Goal: Use online tool/utility: Utilize a website feature to perform a specific function

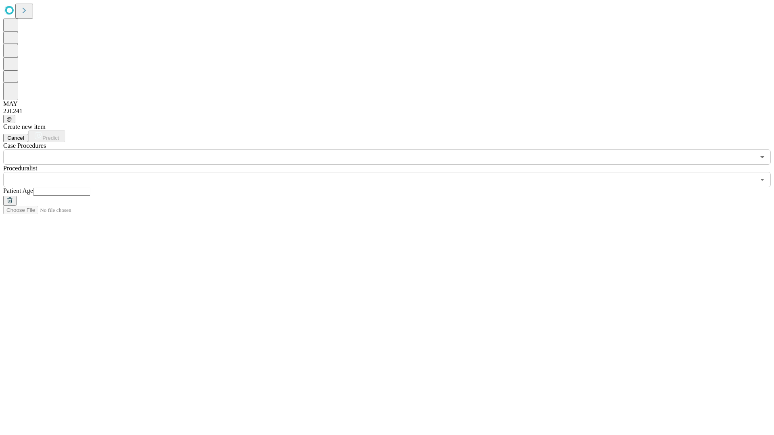
click at [90, 188] on input "text" at bounding box center [61, 192] width 57 height 8
type input "**"
click at [392, 172] on input "text" at bounding box center [379, 179] width 752 height 15
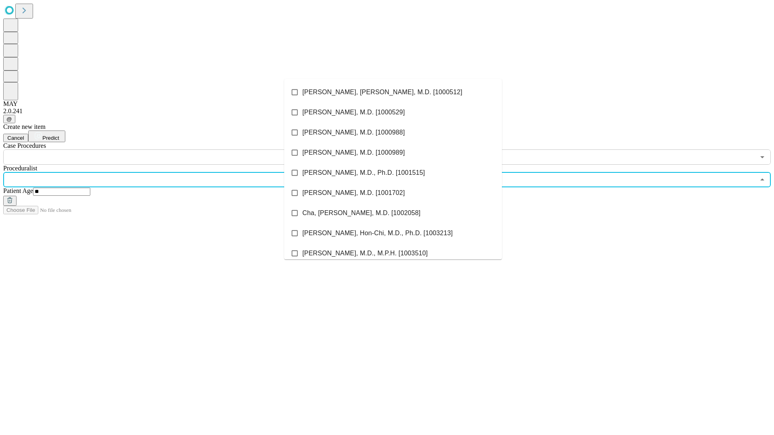
click at [393, 92] on li "[PERSON_NAME], [PERSON_NAME], M.D. [1000512]" at bounding box center [393, 92] width 218 height 20
click at [169, 150] on input "text" at bounding box center [379, 157] width 752 height 15
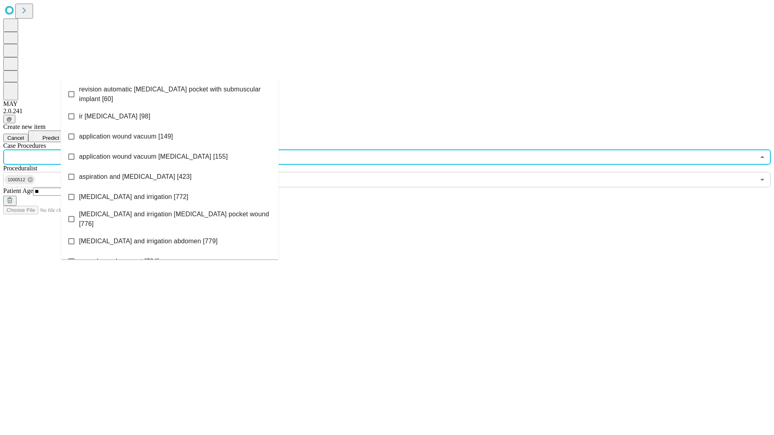
click at [170, 92] on span "revision automatic [MEDICAL_DATA] pocket with submuscular implant [60]" at bounding box center [175, 94] width 193 height 19
